Goal: Transaction & Acquisition: Download file/media

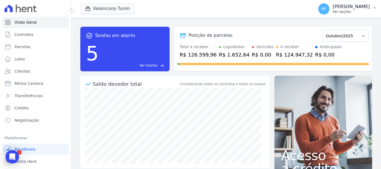
click at [356, 7] on p "[PERSON_NAME]" at bounding box center [351, 7] width 37 height 6
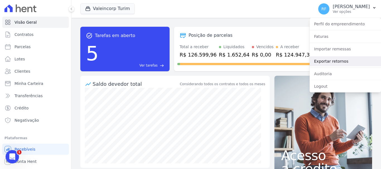
click at [343, 65] on link "Exportar retornos" at bounding box center [345, 61] width 71 height 10
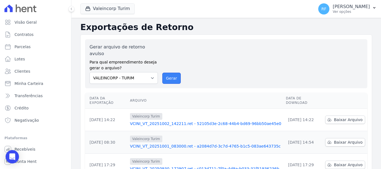
click at [172, 73] on button "Gerar" at bounding box center [172, 78] width 18 height 11
click at [342, 117] on span "Baixar Arquivo" at bounding box center [348, 120] width 29 height 6
click at [349, 140] on span "Baixar Arquivo" at bounding box center [348, 143] width 29 height 6
